Goal: Communication & Community: Connect with others

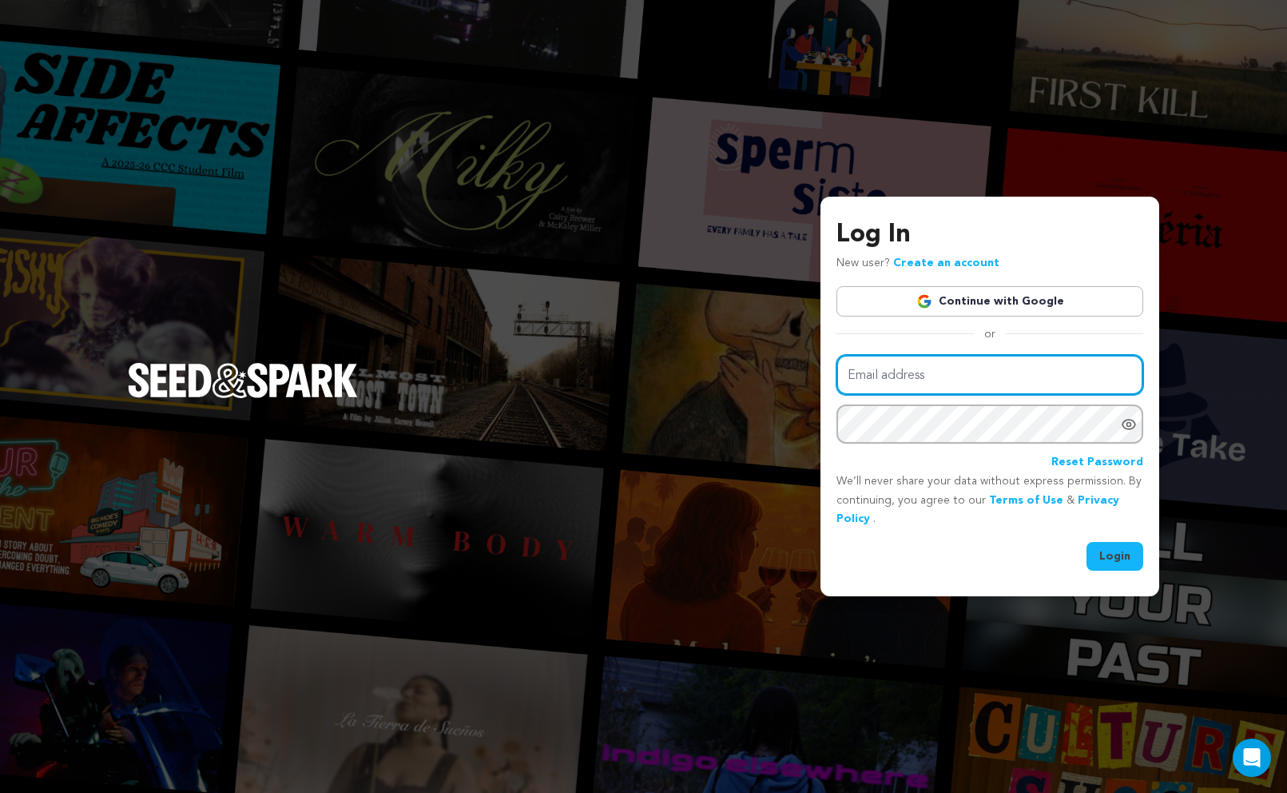
click at [948, 374] on input "Email address" at bounding box center [990, 375] width 307 height 41
type input "hello@agasha.world"
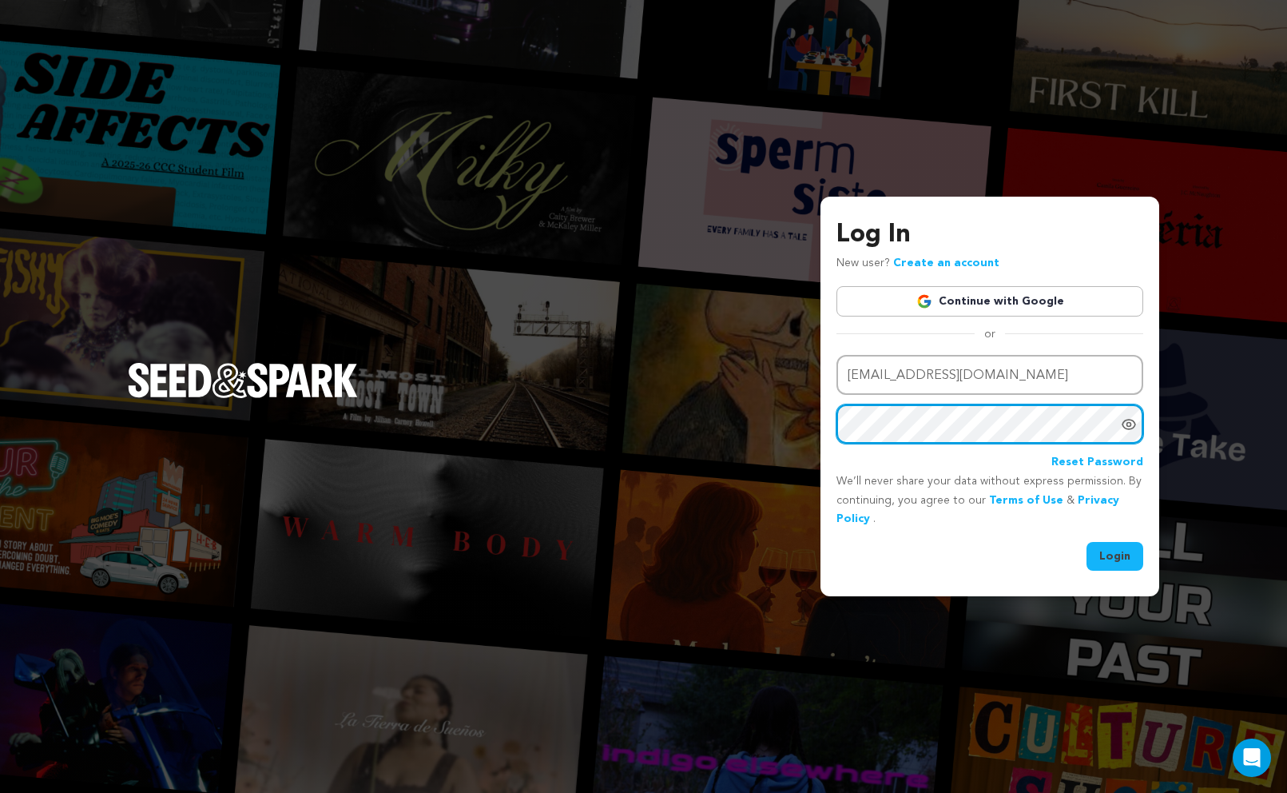
click at [1087, 542] on button "Login" at bounding box center [1115, 556] width 57 height 29
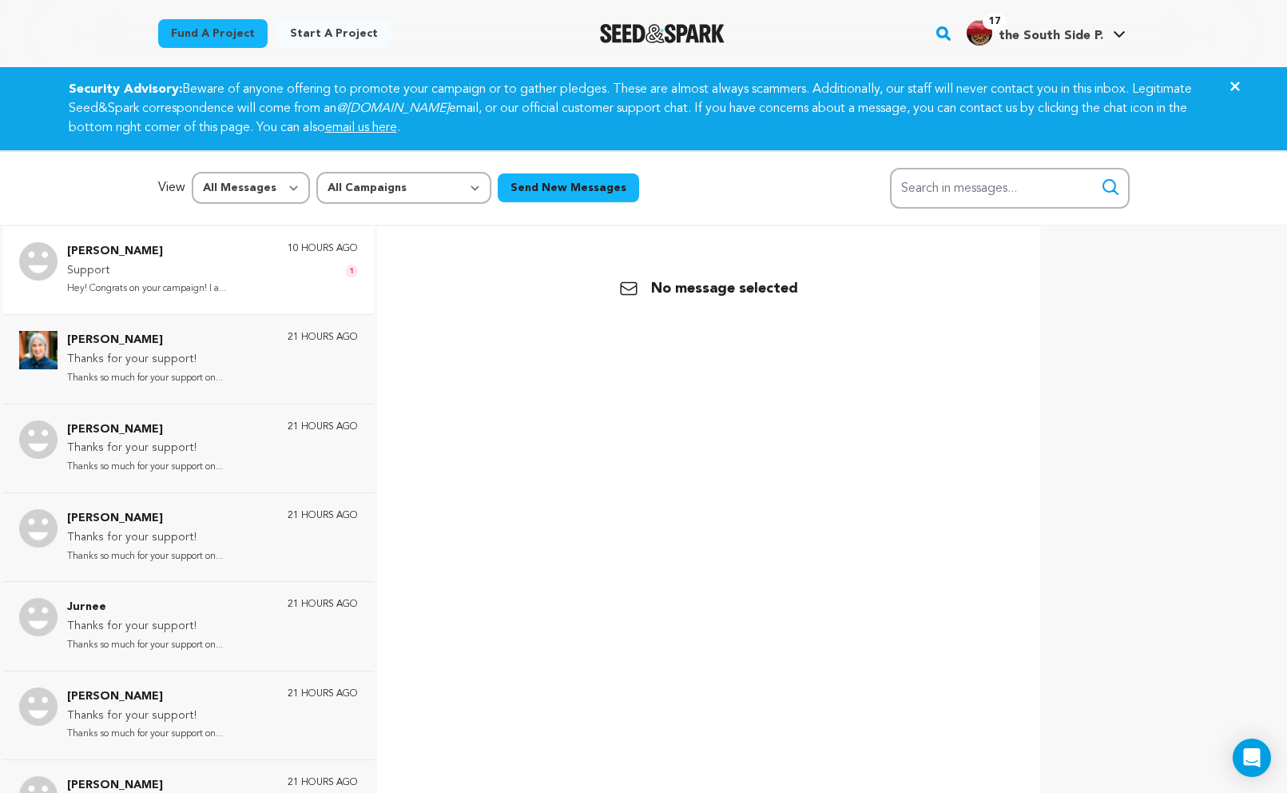
click at [269, 270] on div "[PERSON_NAME] Support Hey! Congrats on your campaign! I a... 10 hours ago 1" at bounding box center [212, 270] width 291 height 56
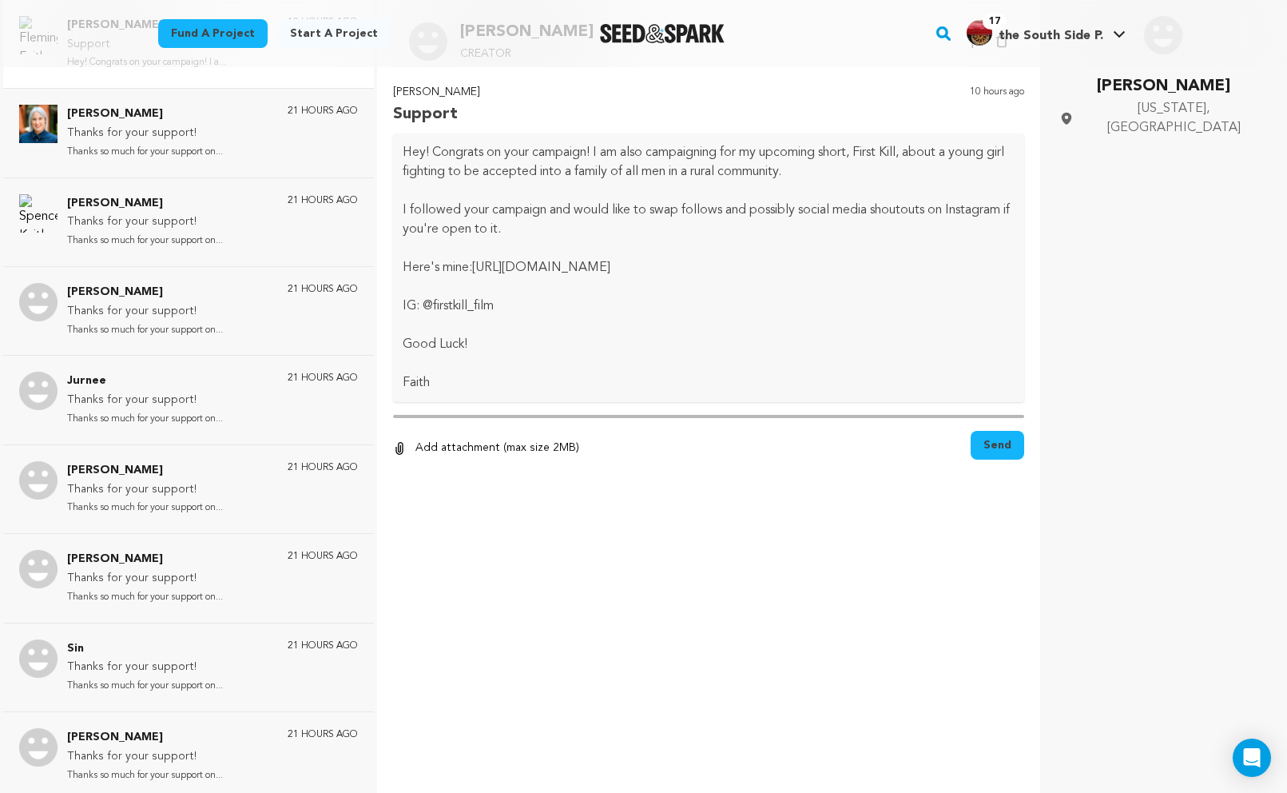
scroll to position [239, 0]
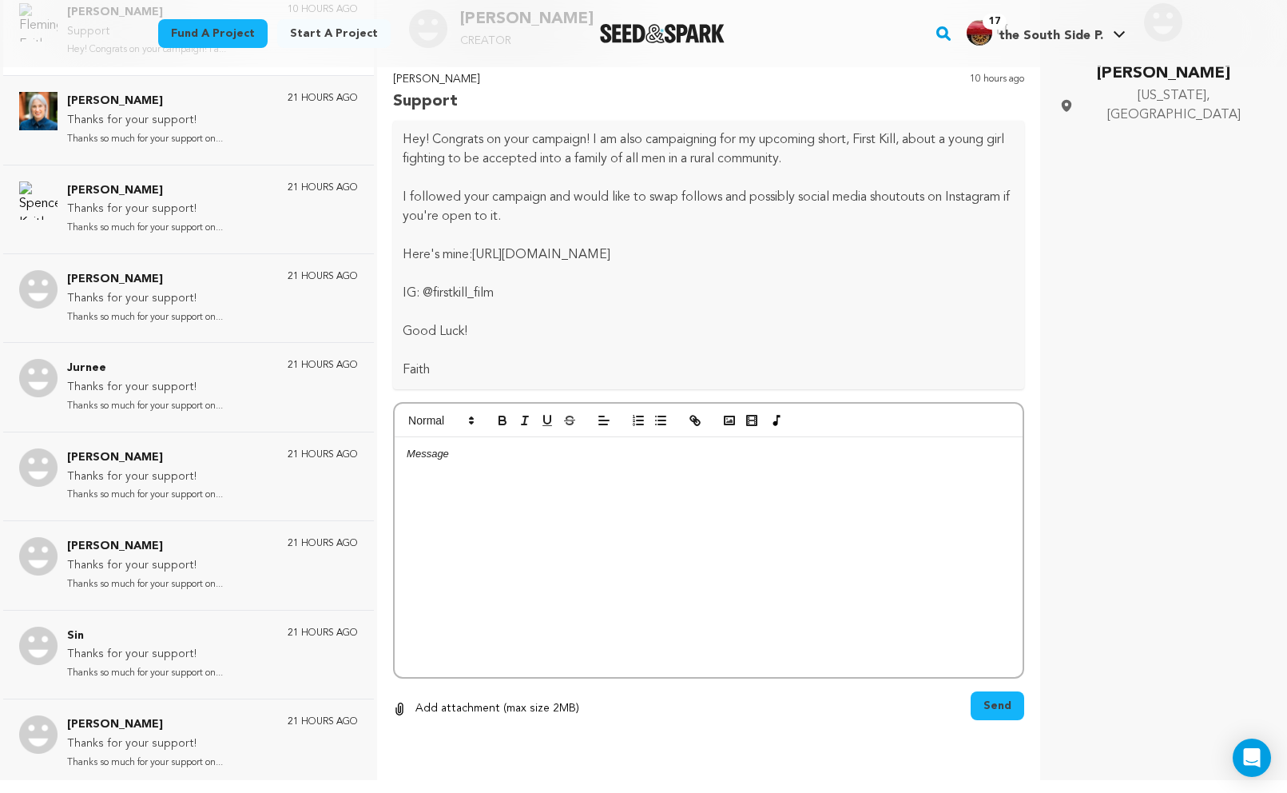
click at [510, 544] on div at bounding box center [709, 557] width 628 height 240
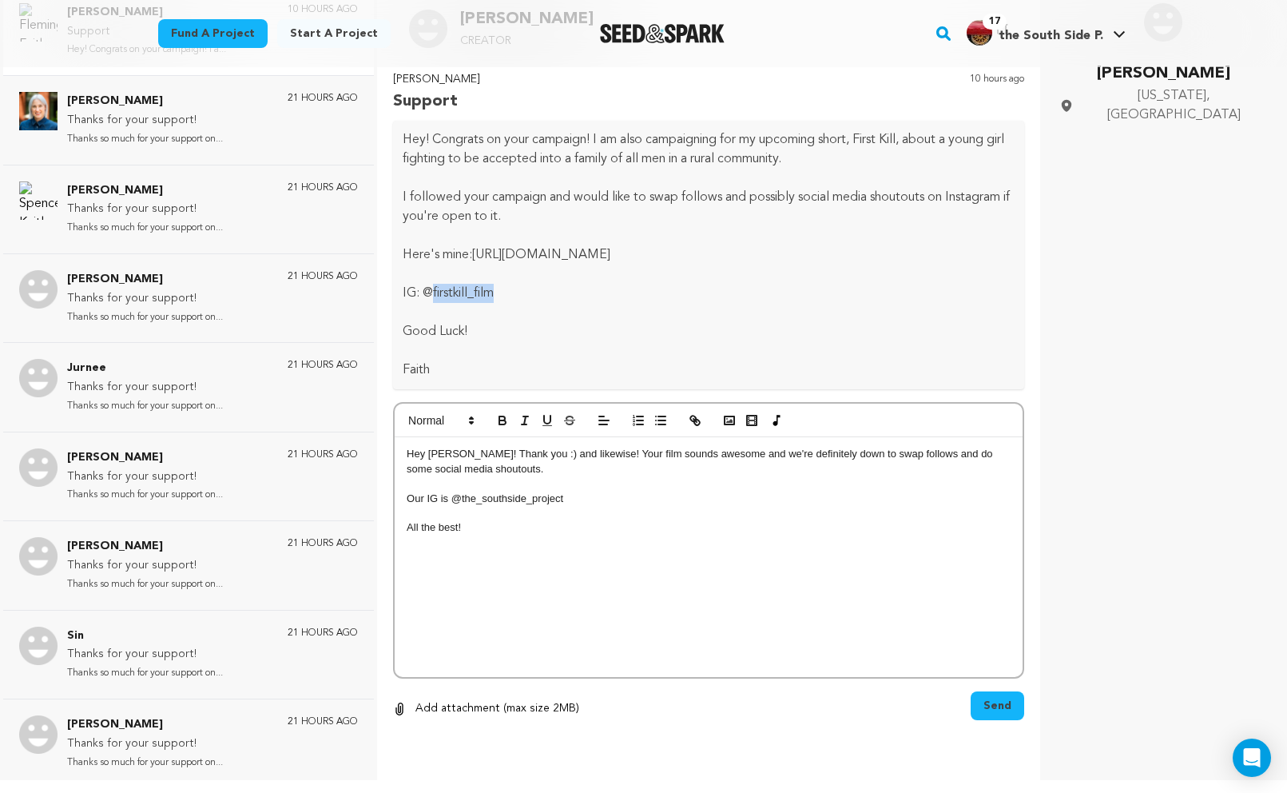
drag, startPoint x: 498, startPoint y: 294, endPoint x: 434, endPoint y: 297, distance: 64.0
click at [434, 297] on p "IG: @firstkill_film" at bounding box center [709, 293] width 612 height 19
copy p "firstkill_film"
click at [987, 704] on span "Send" at bounding box center [998, 706] width 28 height 16
